Goal: Transaction & Acquisition: Download file/media

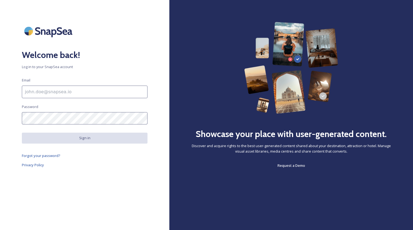
type input "[EMAIL_ADDRESS][DOMAIN_NAME]"
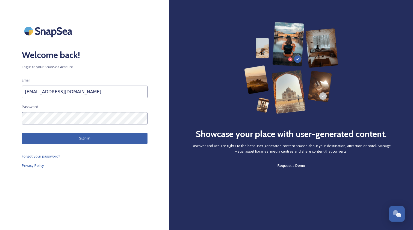
click at [85, 137] on button "Sign in" at bounding box center [85, 138] width 126 height 11
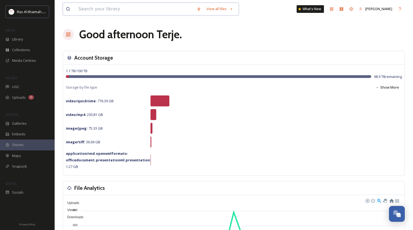
click at [86, 9] on input at bounding box center [135, 9] width 118 height 12
click at [22, 39] on span "Library" at bounding box center [17, 39] width 11 height 5
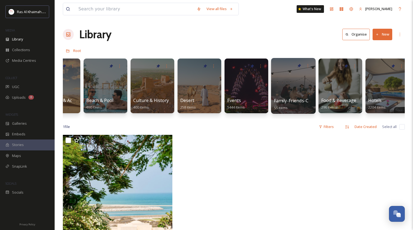
scroll to position [0, 66]
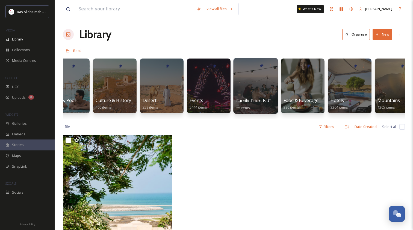
click at [252, 84] on div at bounding box center [255, 86] width 45 height 56
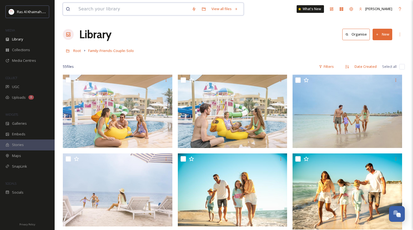
click at [113, 6] on input at bounding box center [132, 9] width 113 height 12
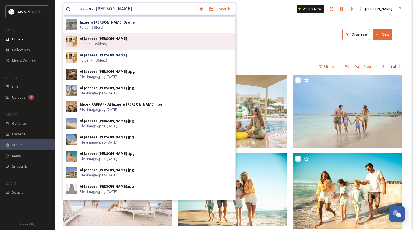
type input "Jazeera [PERSON_NAME]"
click at [95, 40] on strong "Al Jazeera [PERSON_NAME]" at bounding box center [103, 38] width 47 height 5
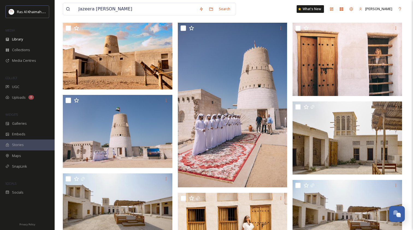
scroll to position [58, 0]
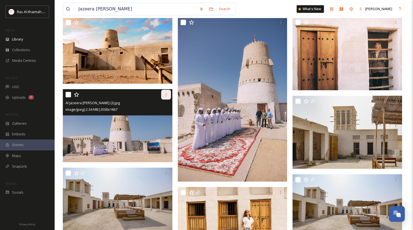
click at [165, 95] on icon at bounding box center [166, 94] width 4 height 4
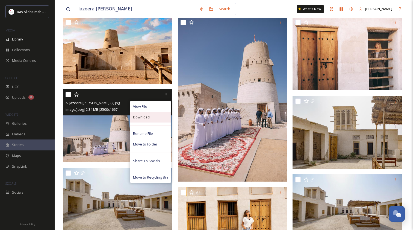
click at [142, 118] on span "Download" at bounding box center [141, 116] width 17 height 5
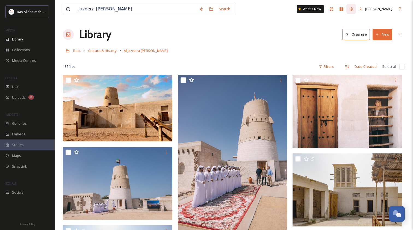
scroll to position [0, 0]
